Goal: Task Accomplishment & Management: Use online tool/utility

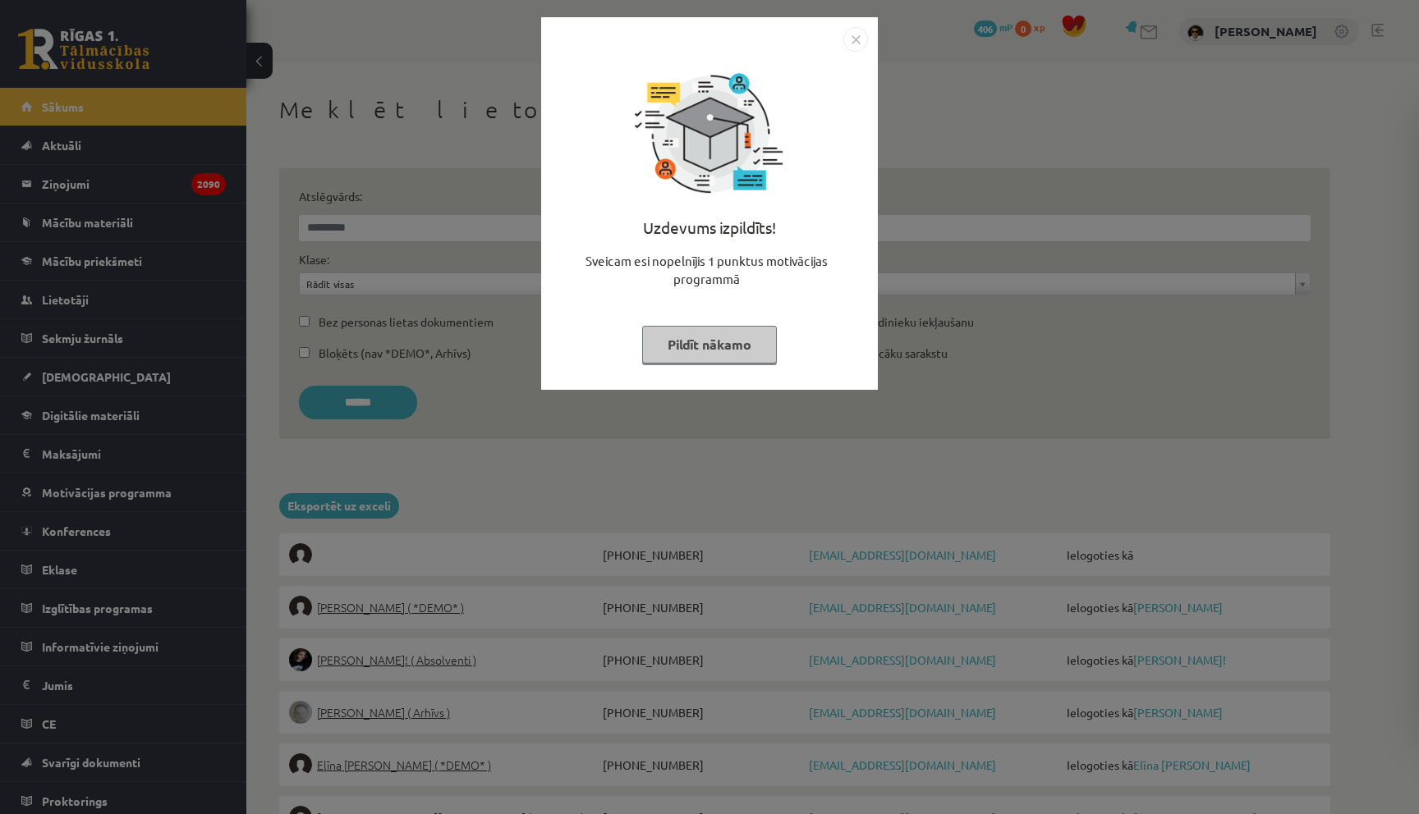
click at [741, 336] on button "Pildīt nākamo" at bounding box center [709, 345] width 135 height 38
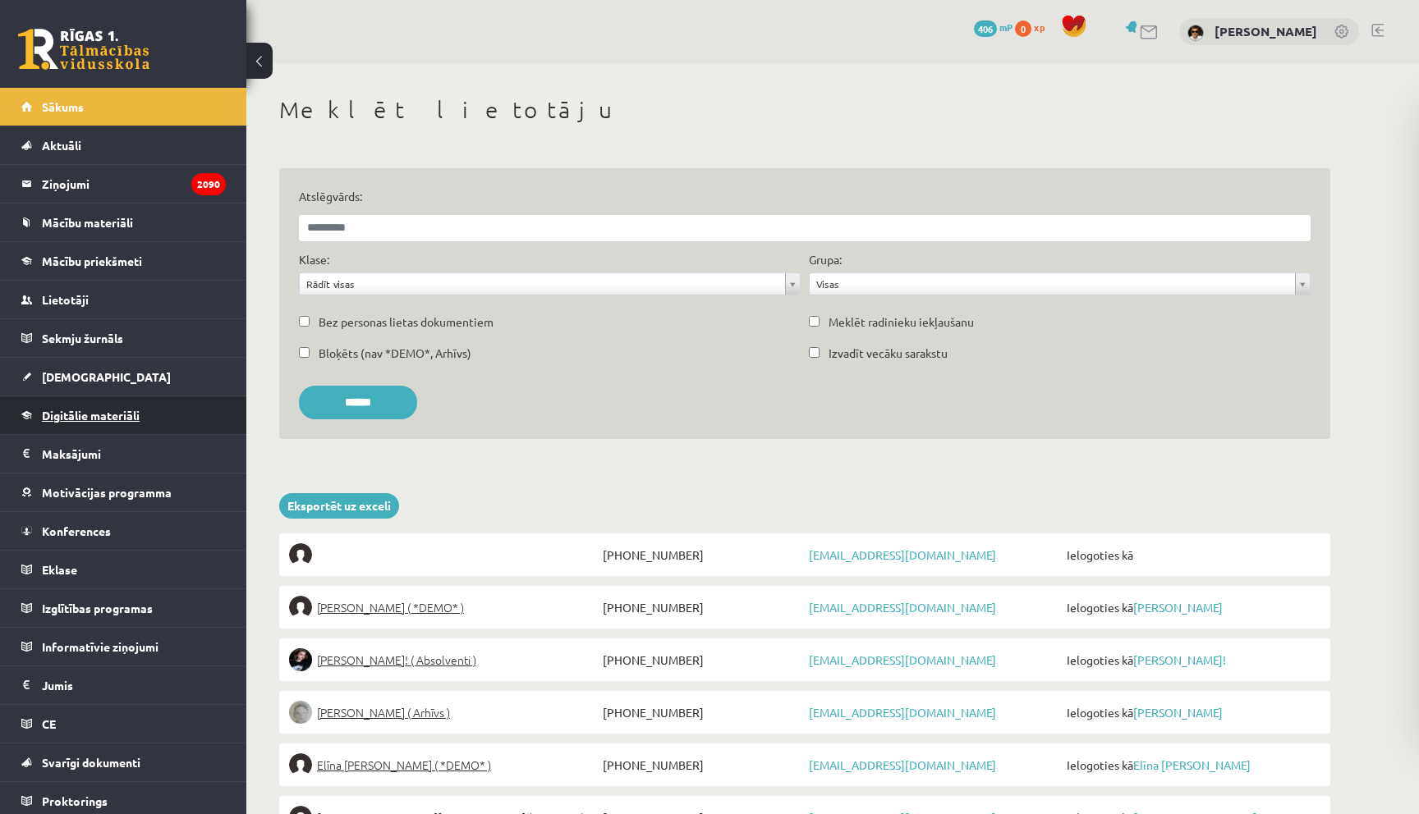
click at [68, 426] on link "Digitālie materiāli" at bounding box center [123, 416] width 204 height 38
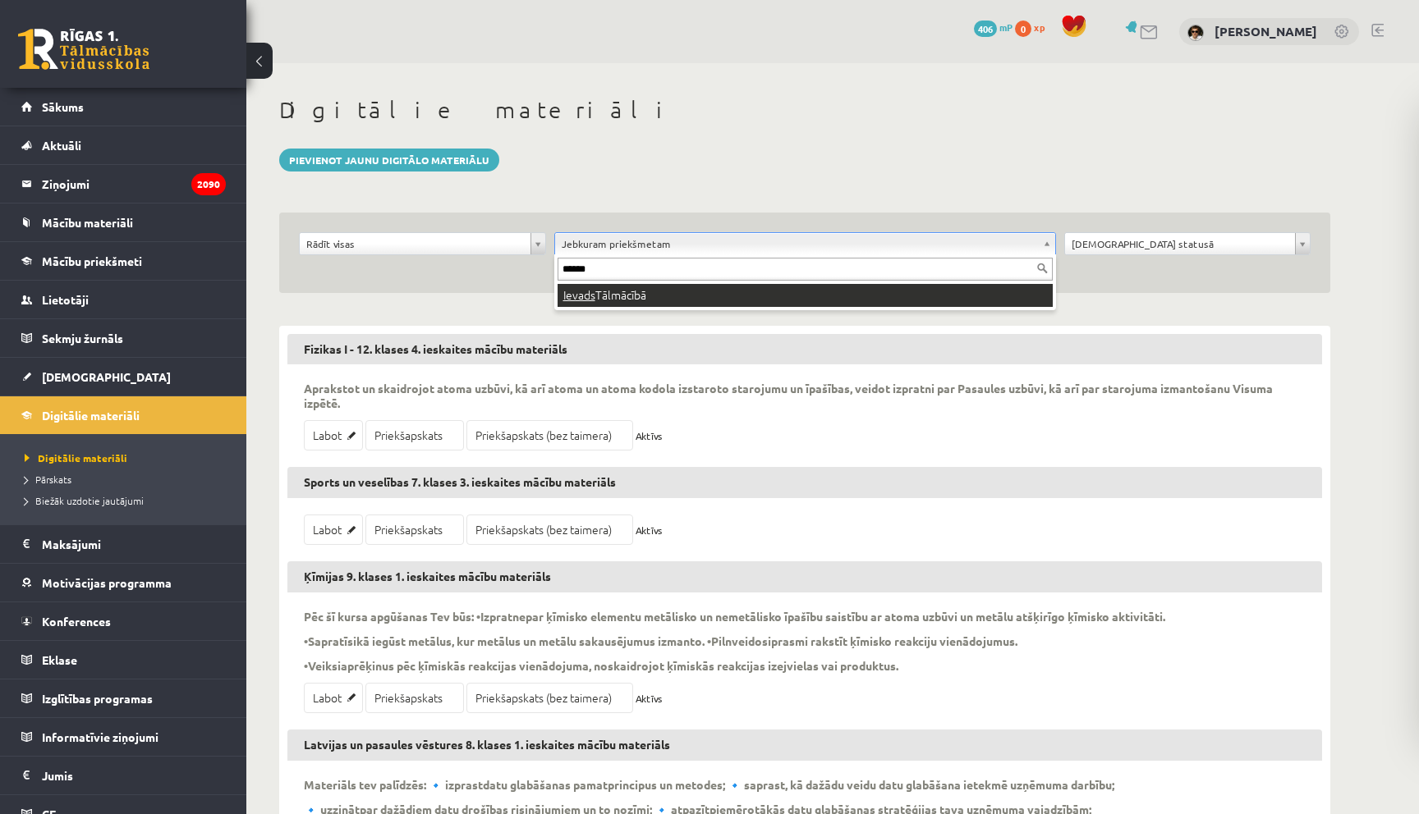
type input "******"
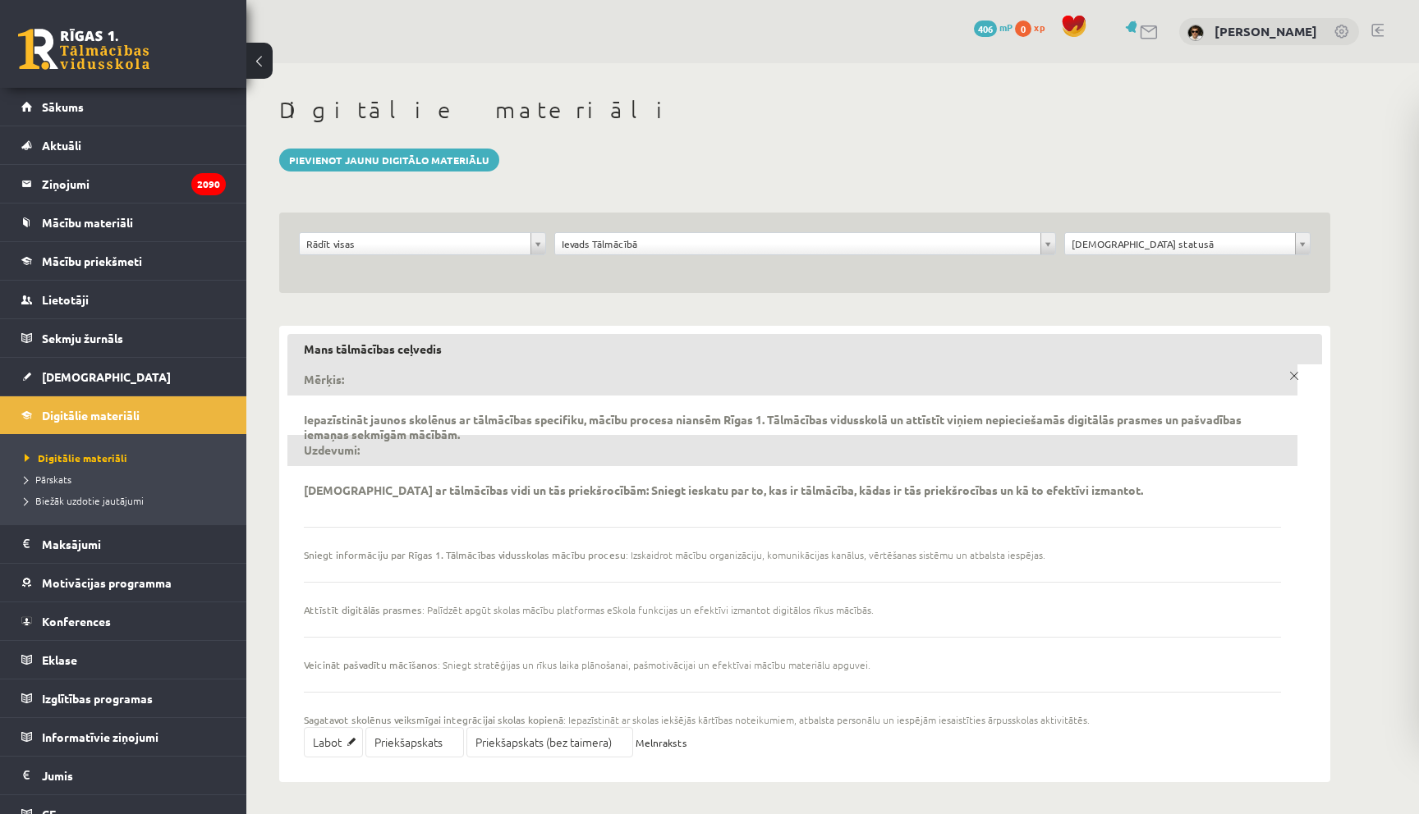
scroll to position [1, 0]
click at [336, 739] on link "Labot" at bounding box center [333, 742] width 59 height 30
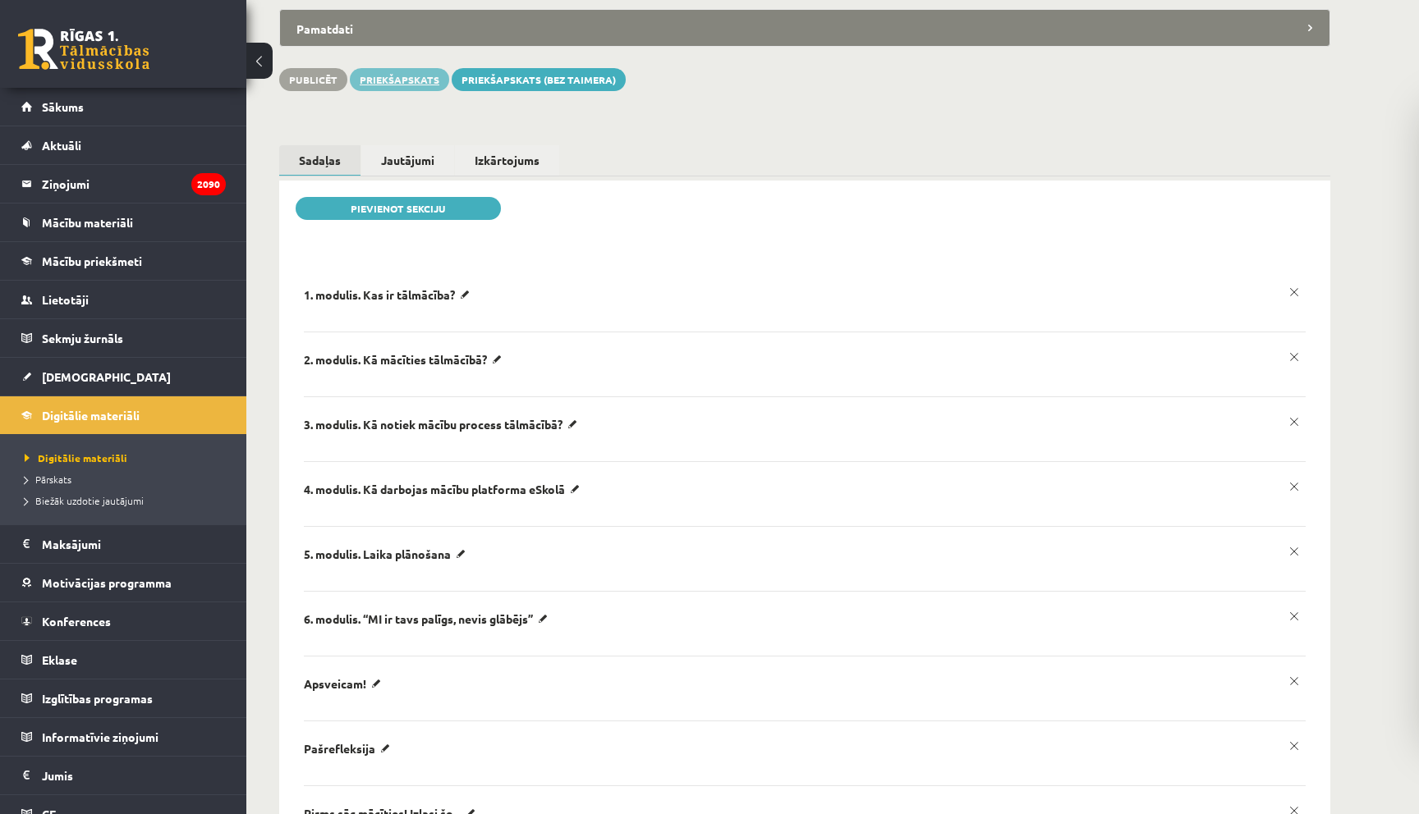
click at [400, 78] on link "Priekšapskats" at bounding box center [399, 79] width 99 height 23
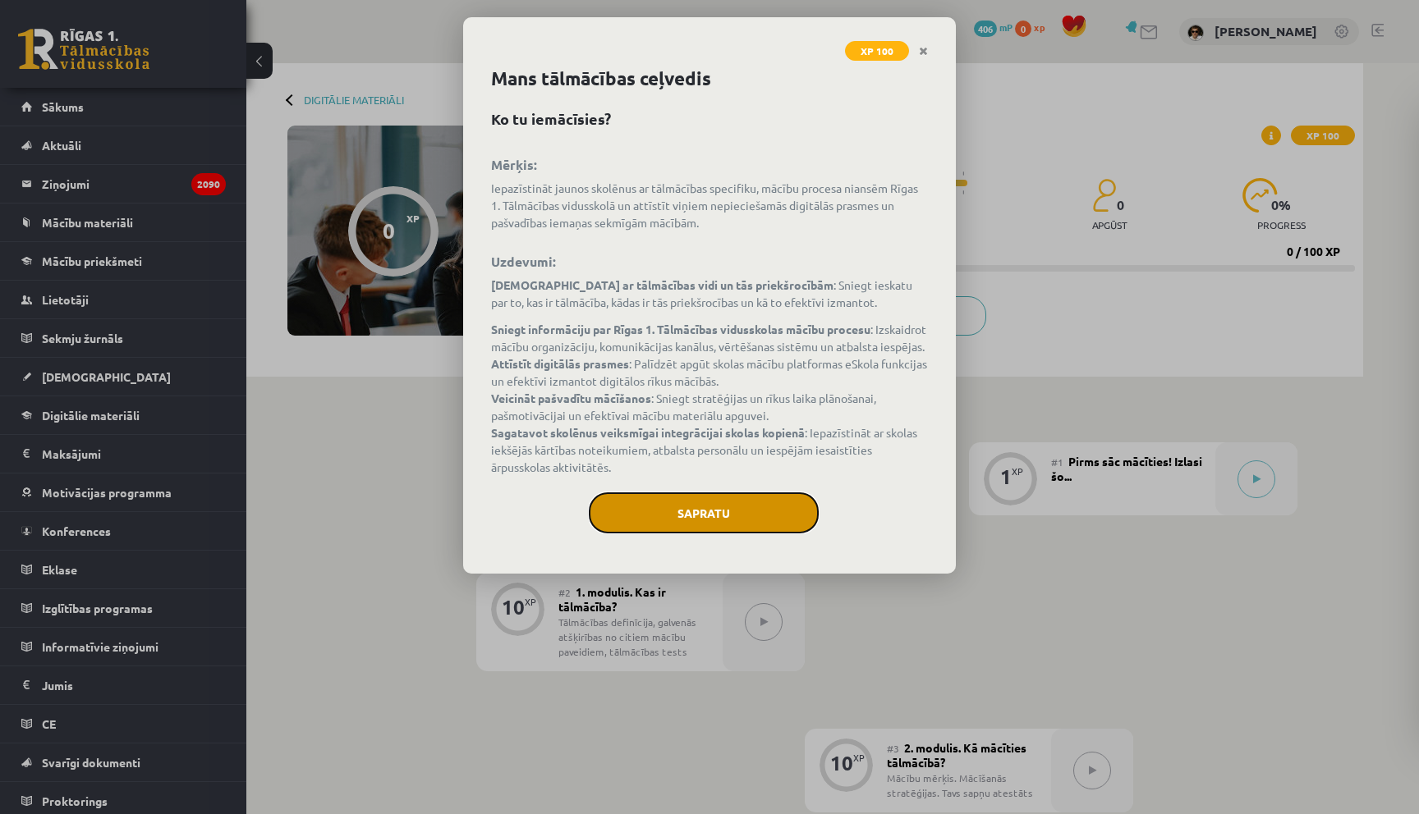
click at [685, 523] on button "Sapratu" at bounding box center [704, 513] width 230 height 41
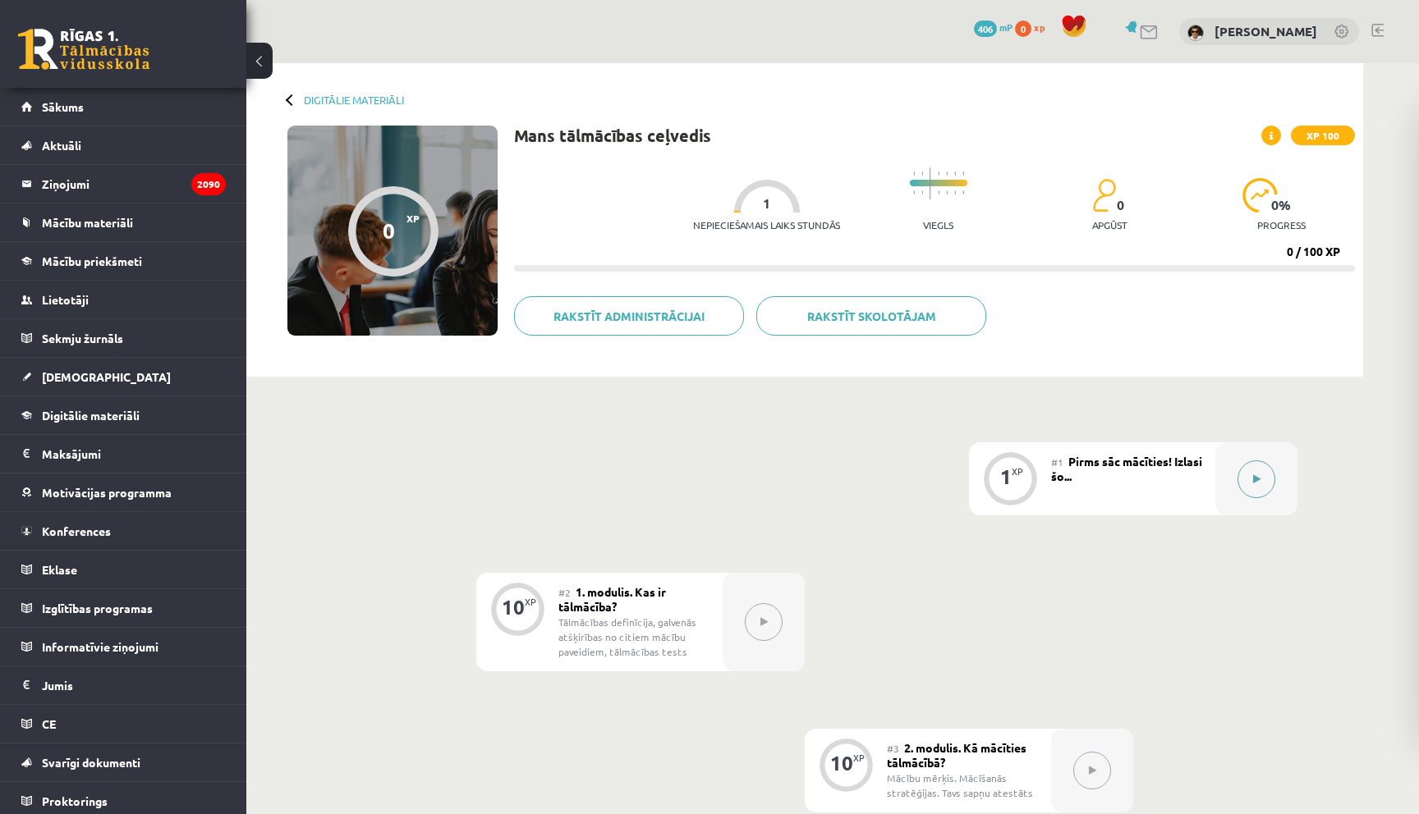
click at [1259, 469] on button at bounding box center [1256, 480] width 38 height 38
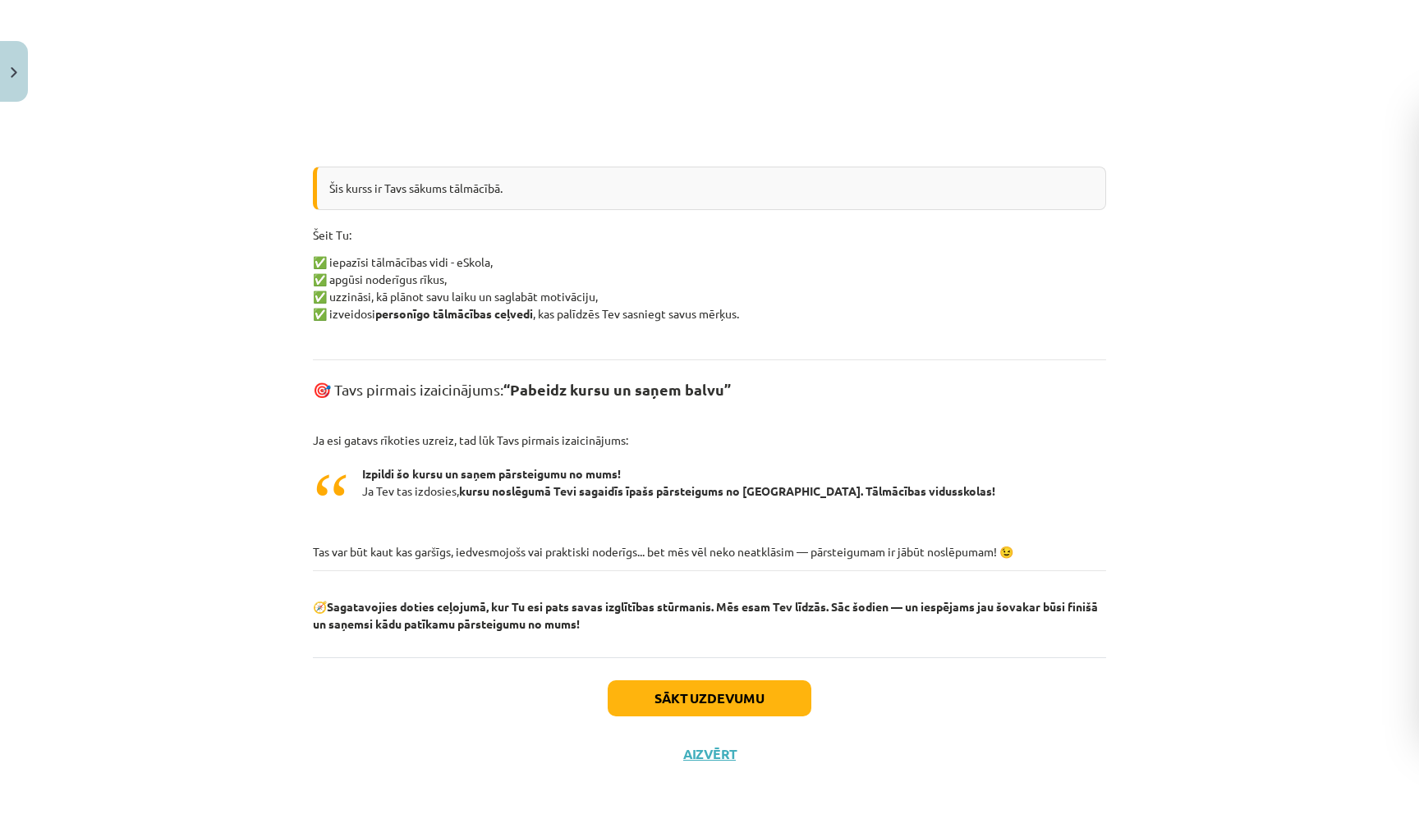
scroll to position [631, 0]
